Goal: Task Accomplishment & Management: Manage account settings

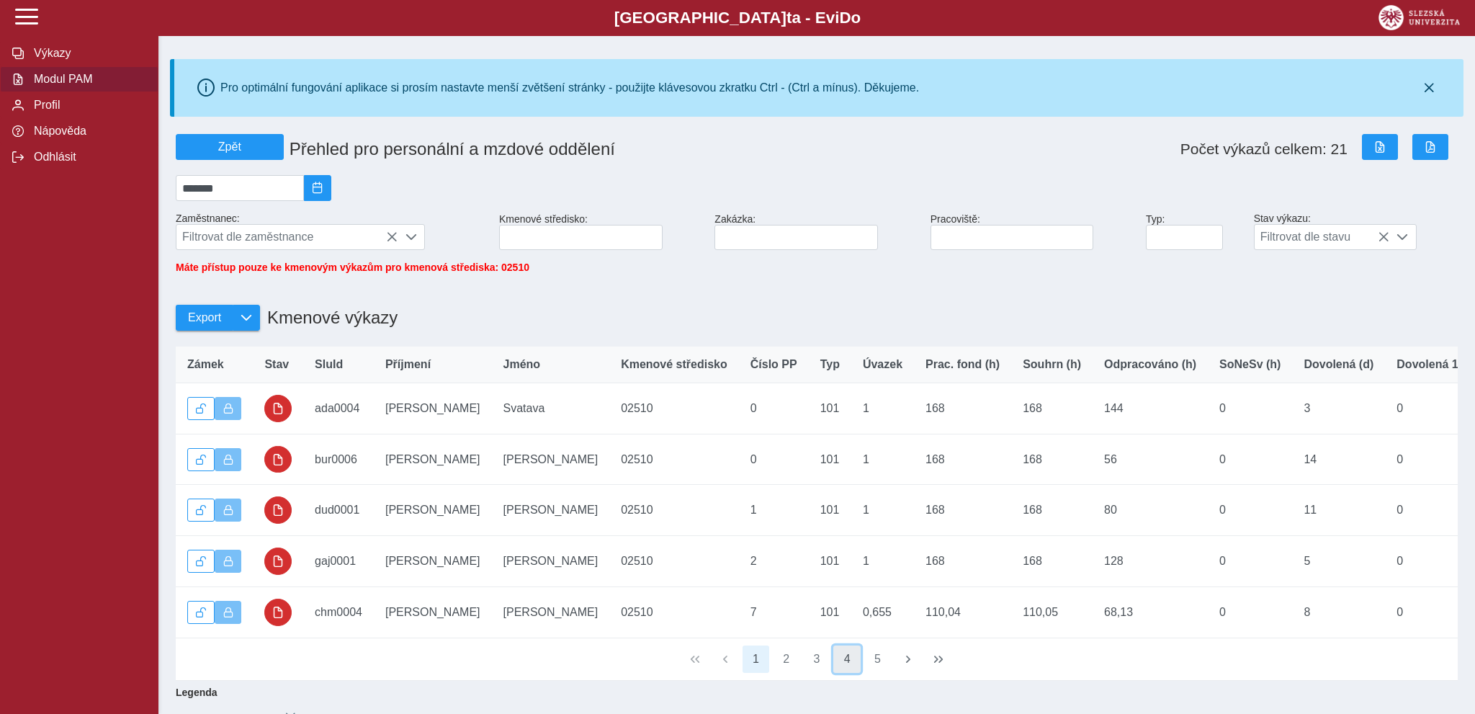
click at [849, 670] on button "4" at bounding box center [846, 658] width 27 height 27
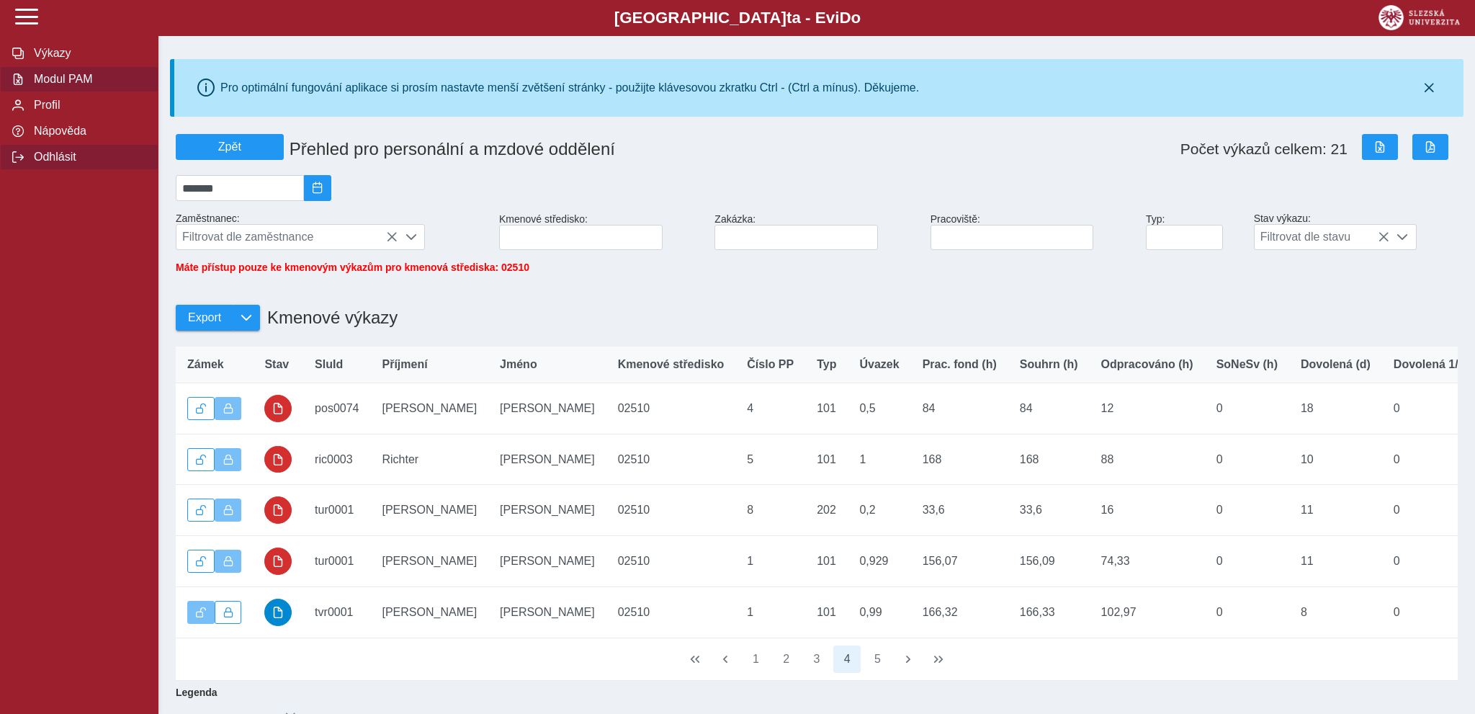
click at [56, 163] on span "Odhlásit" at bounding box center [88, 156] width 117 height 13
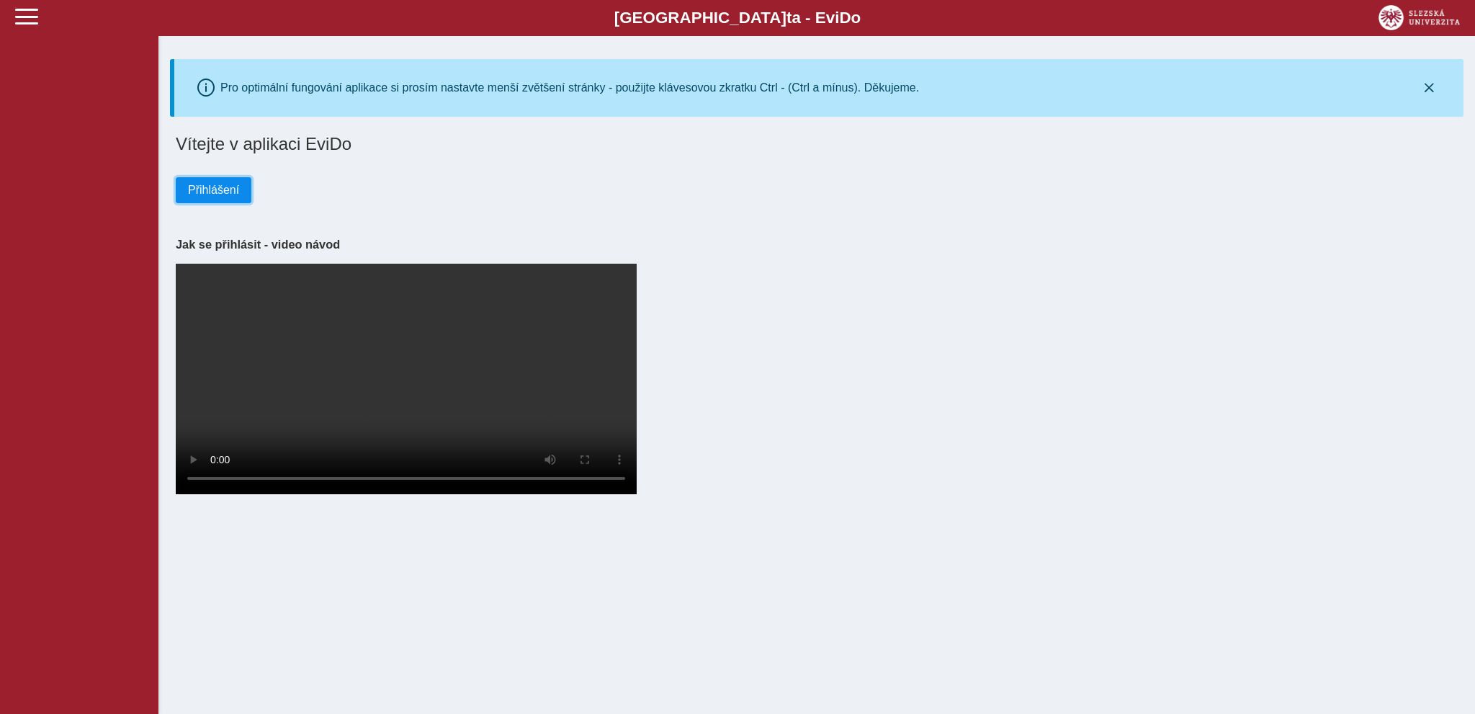
drag, startPoint x: 198, startPoint y: 192, endPoint x: 222, endPoint y: 202, distance: 26.5
click at [199, 192] on span "Přihlášení" at bounding box center [213, 190] width 51 height 13
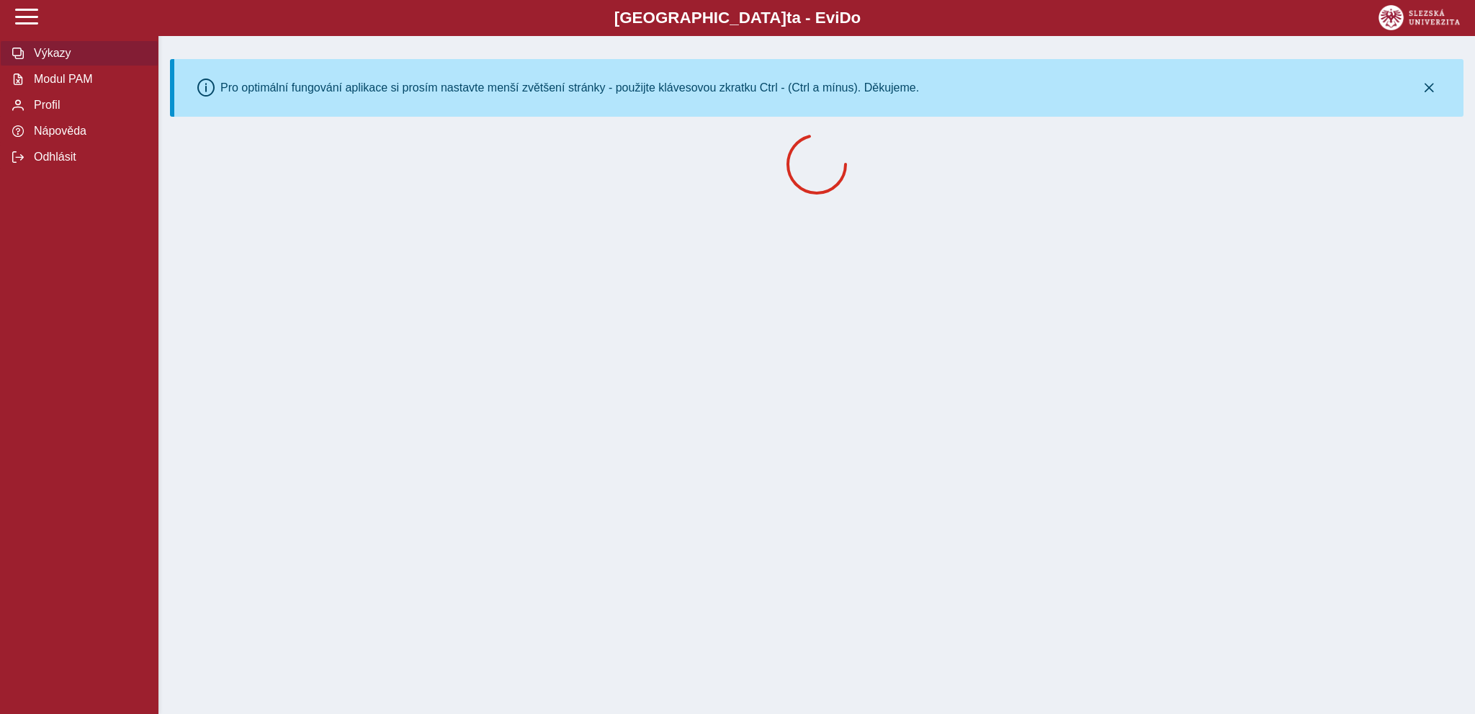
click at [53, 60] on span "Výkazy" at bounding box center [88, 53] width 117 height 13
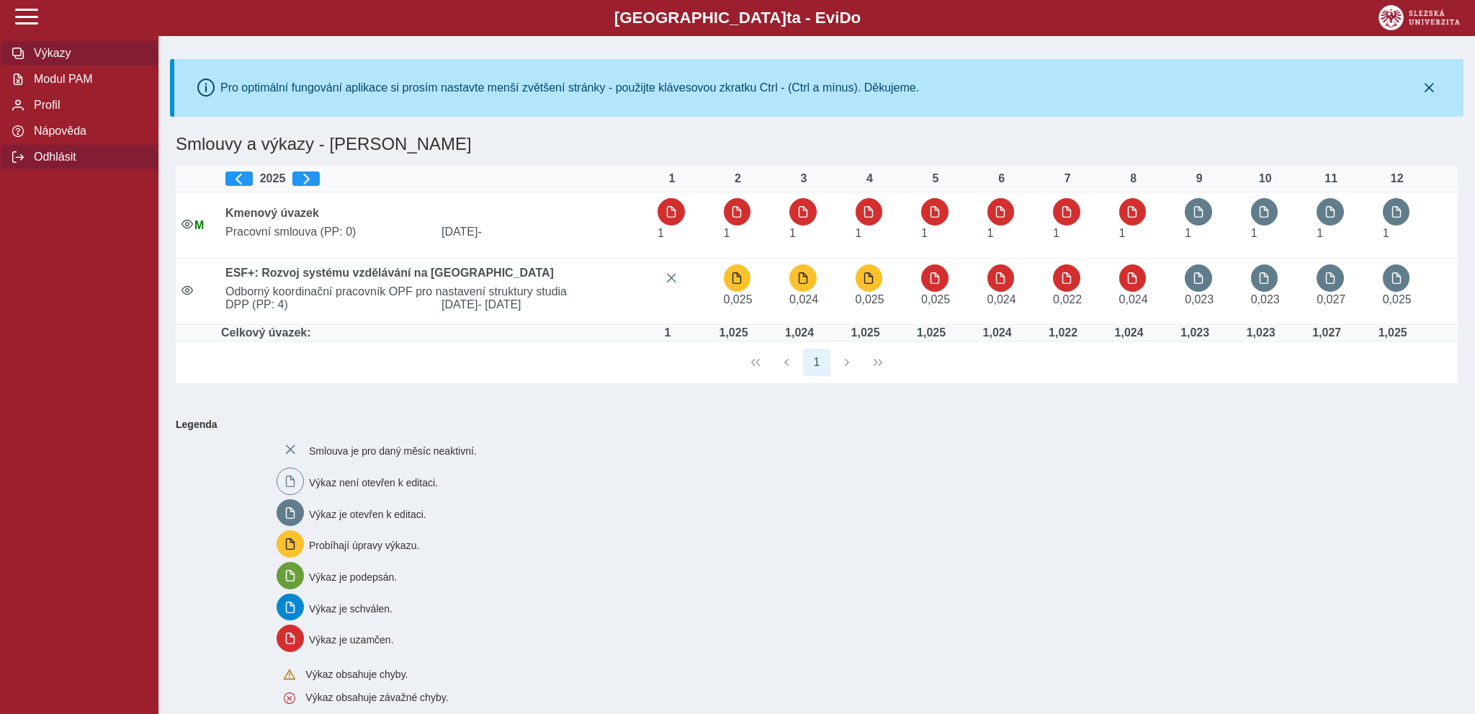
click at [45, 163] on span "Odhlásit" at bounding box center [88, 156] width 117 height 13
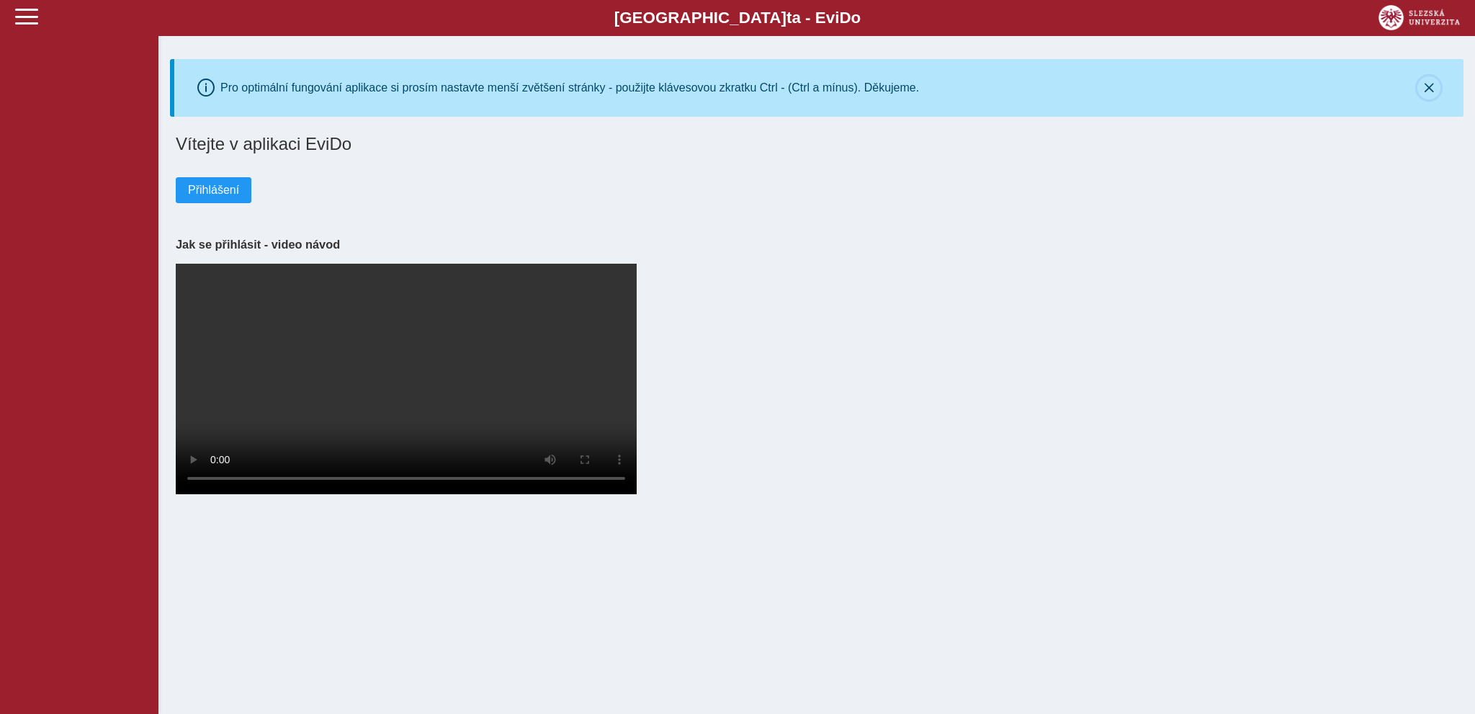
click at [1431, 90] on button "button" at bounding box center [1428, 87] width 23 height 23
